Goal: Information Seeking & Learning: Learn about a topic

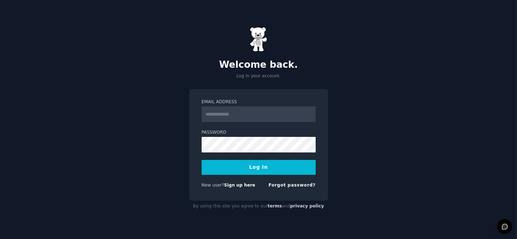
type input "**********"
click at [276, 157] on form "**********" at bounding box center [259, 145] width 114 height 92
click at [267, 166] on button "Log In" at bounding box center [259, 167] width 114 height 15
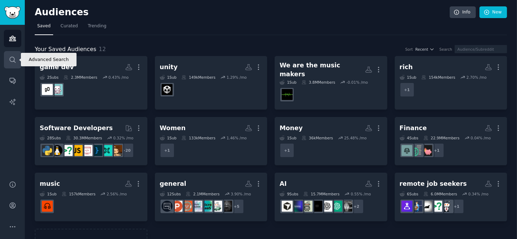
click at [13, 56] on icon "Sidebar" at bounding box center [12, 59] width 7 height 7
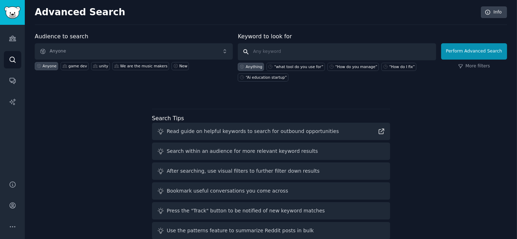
click at [271, 46] on input "text" at bounding box center [337, 51] width 198 height 17
type input ""I sell diy""
click button "Perform Advanced Search" at bounding box center [474, 51] width 66 height 16
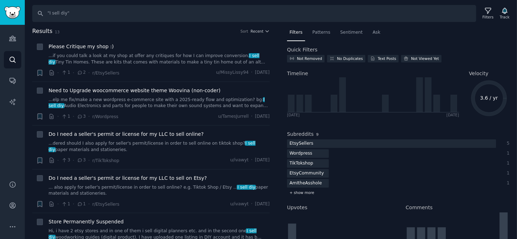
click at [310, 192] on span "+ show more" at bounding box center [301, 192] width 25 height 5
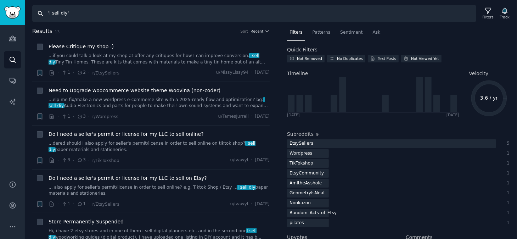
click at [52, 13] on input ""I sell diy"" at bounding box center [254, 13] width 444 height 17
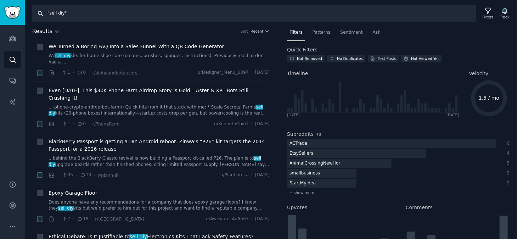
click at [60, 14] on input ""sell diy"" at bounding box center [254, 13] width 444 height 17
click at [78, 11] on input ""sell diy"" at bounding box center [254, 13] width 444 height 17
type input ""sell diy" ai"
